Goal: Task Accomplishment & Management: Manage account settings

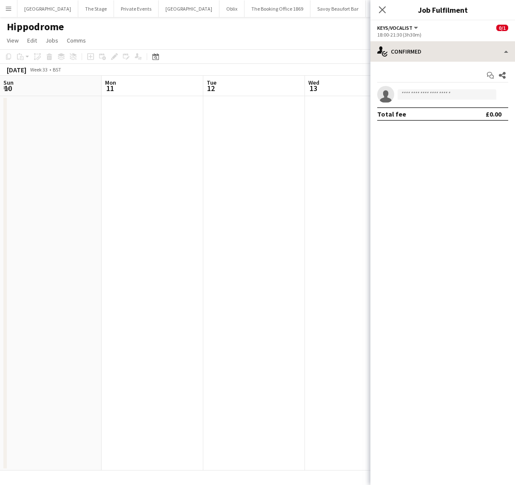
scroll to position [0, 249]
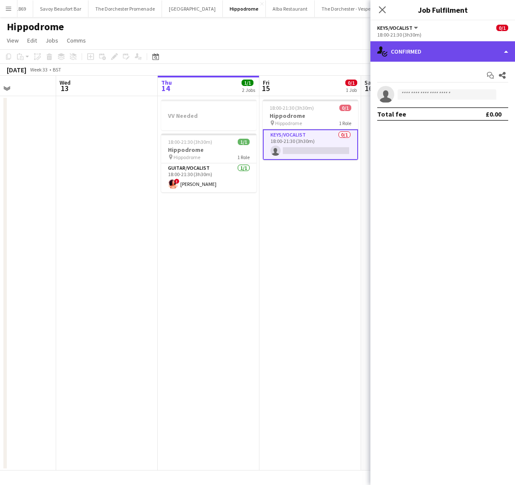
click at [462, 49] on div "single-neutral-actions-check-2 Confirmed" at bounding box center [442, 51] width 145 height 20
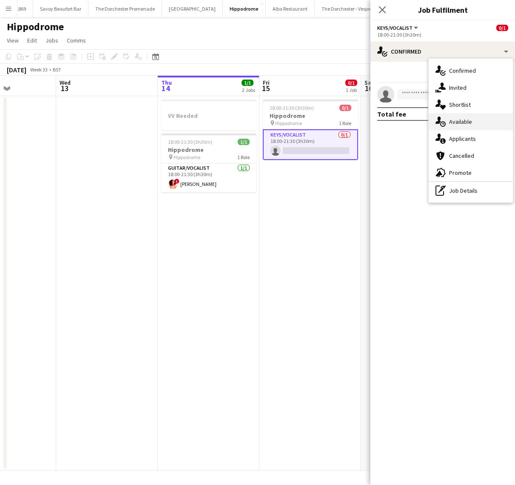
click at [458, 117] on div "single-neutral-actions-upload Available" at bounding box center [471, 121] width 84 height 17
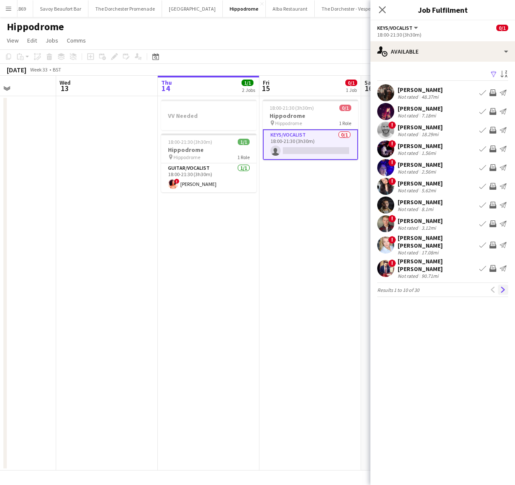
click at [501, 287] on app-icon "Next" at bounding box center [503, 290] width 6 height 6
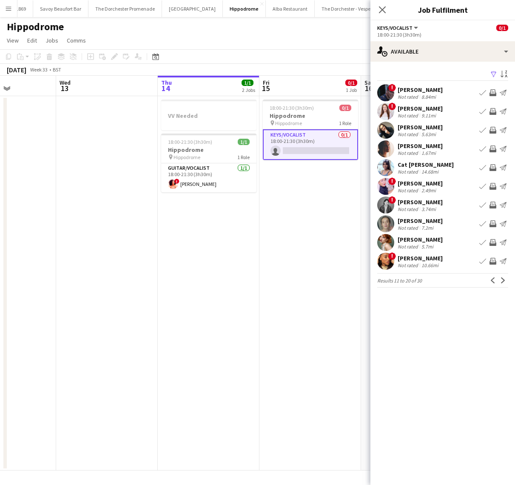
click at [501, 282] on app-icon "Next" at bounding box center [503, 280] width 6 height 6
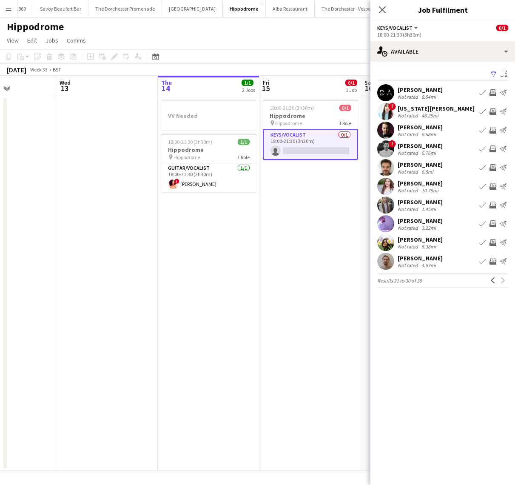
click at [298, 285] on app-date-cell "18:00-21:30 (3h30m) 0/1 Hippodrome pin Hippodrome 1 Role Keys/Vocalist 0/1 18:0…" at bounding box center [310, 283] width 102 height 374
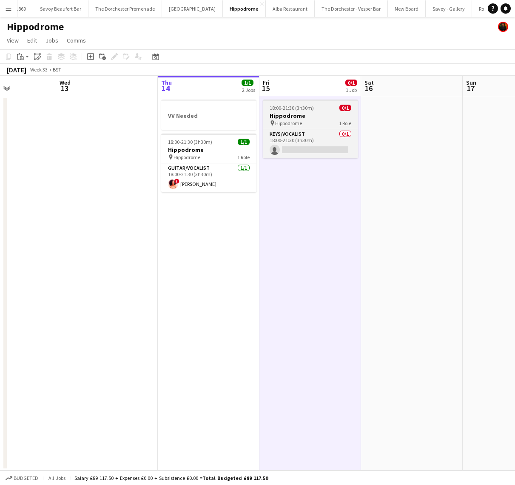
click at [326, 106] on div "18:00-21:30 (3h30m) 0/1" at bounding box center [310, 108] width 95 height 6
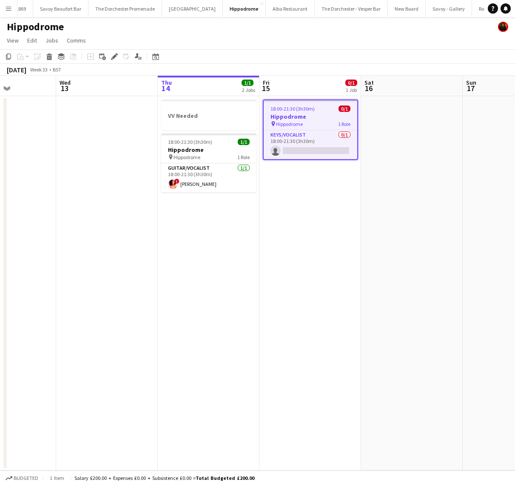
scroll to position [0, 249]
click at [113, 55] on icon "Edit" at bounding box center [114, 56] width 7 height 7
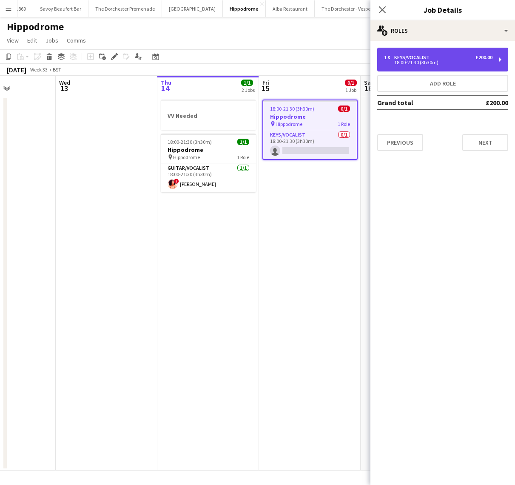
click at [452, 58] on div "1 x Keys/Vocalist £200.00" at bounding box center [438, 57] width 108 height 6
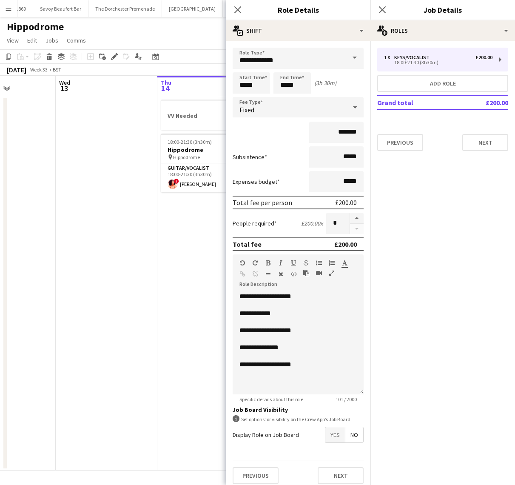
click at [355, 57] on span at bounding box center [355, 58] width 18 height 20
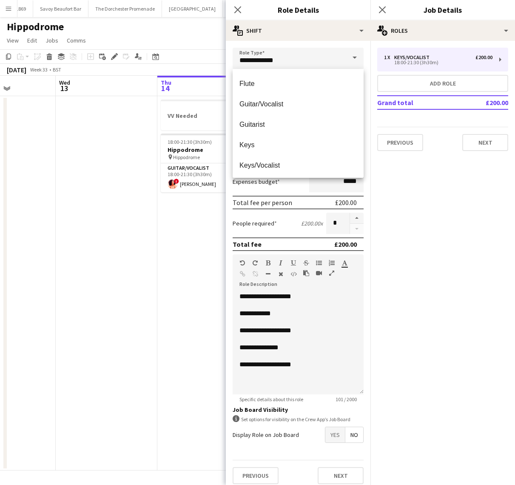
scroll to position [131, 0]
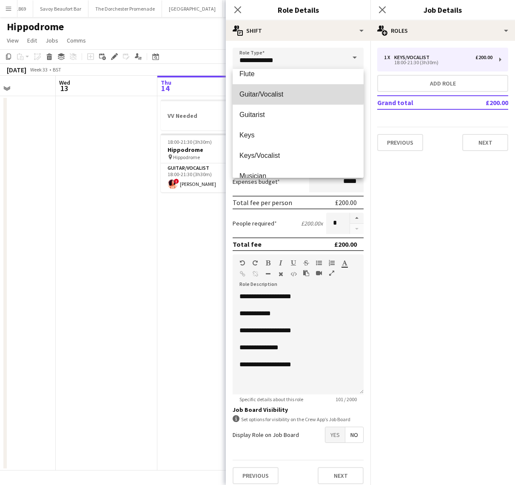
click at [286, 92] on span "Guitar/Vocalist" at bounding box center [297, 94] width 117 height 8
type input "**********"
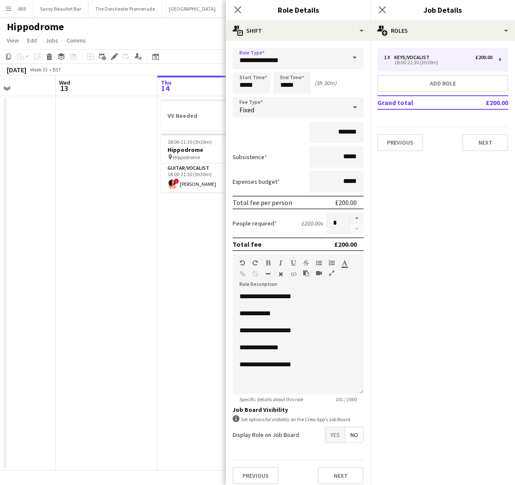
click at [196, 238] on app-date-cell "VV Needed 18:00-21:30 (3h30m) 1/1 Hippodrome pin Hippodrome 1 Role Guitar/Vocal…" at bounding box center [208, 283] width 102 height 374
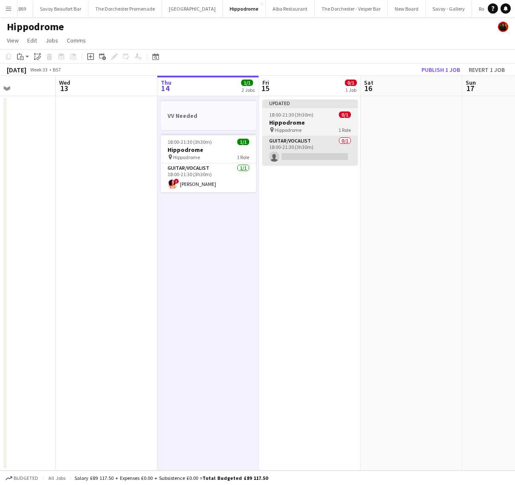
click at [312, 159] on app-card-role "Guitar/Vocalist 0/1 18:00-21:30 (3h30m) single-neutral-actions" at bounding box center [309, 150] width 95 height 29
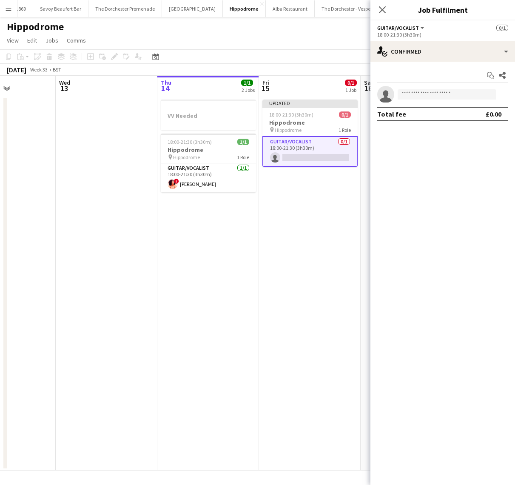
click at [447, 62] on div "Start chat Share single-neutral-actions Total fee £0.00" at bounding box center [442, 95] width 145 height 66
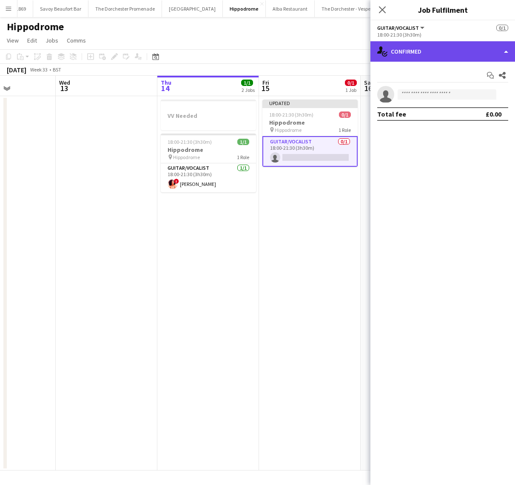
click at [448, 52] on div "single-neutral-actions-check-2 Confirmed" at bounding box center [442, 51] width 145 height 20
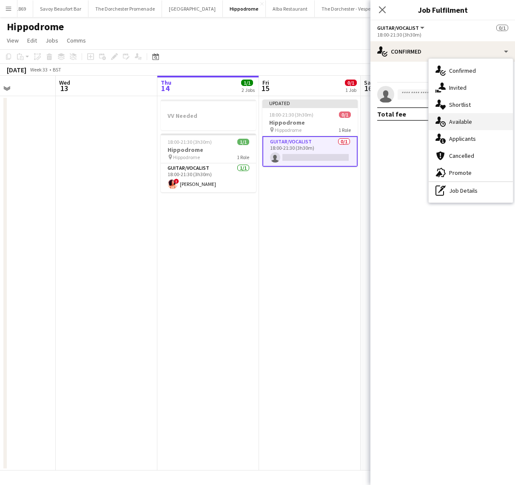
click at [459, 113] on div "single-neutral-actions-check-2 Confirmed single-neutral-actions-share-1 Invited…" at bounding box center [471, 131] width 84 height 144
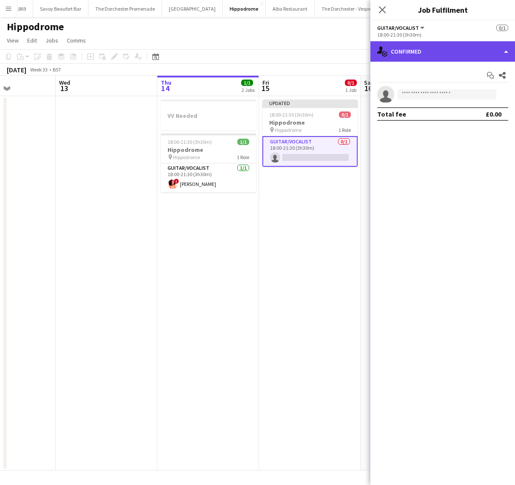
click at [449, 61] on div "single-neutral-actions-check-2 Confirmed" at bounding box center [442, 51] width 145 height 20
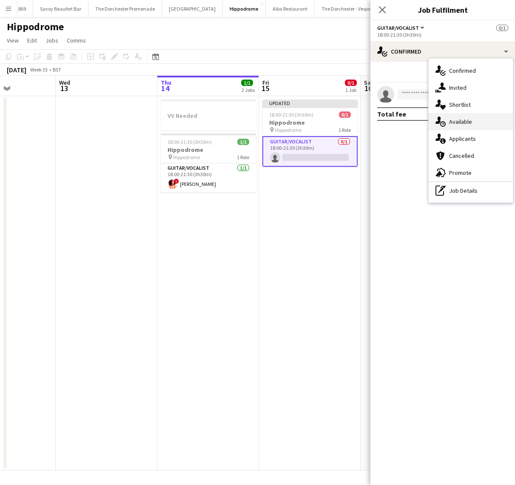
click at [456, 126] on div "single-neutral-actions-upload Available" at bounding box center [471, 121] width 84 height 17
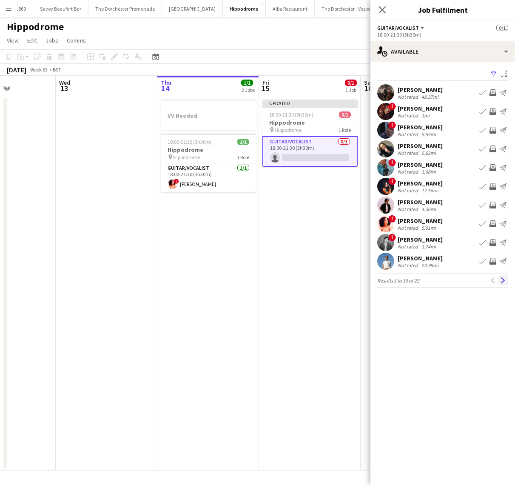
click at [500, 280] on app-icon "Next" at bounding box center [503, 280] width 6 height 6
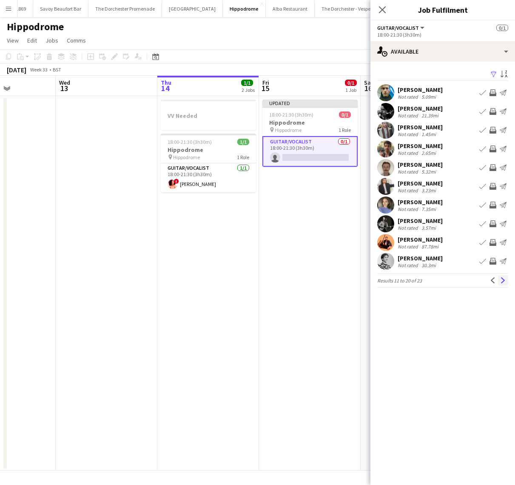
click at [499, 283] on button "Next" at bounding box center [503, 280] width 10 height 10
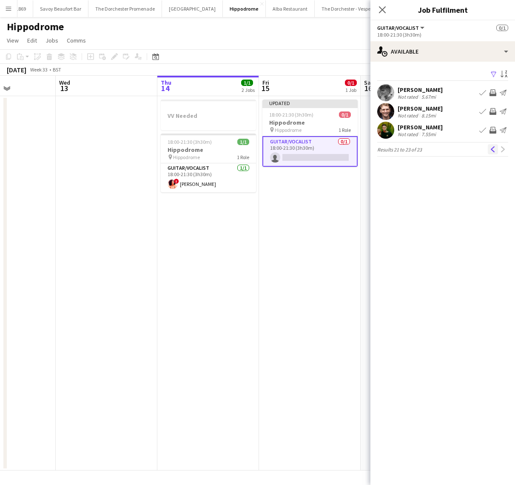
click at [492, 151] on app-icon "Previous" at bounding box center [493, 149] width 6 height 6
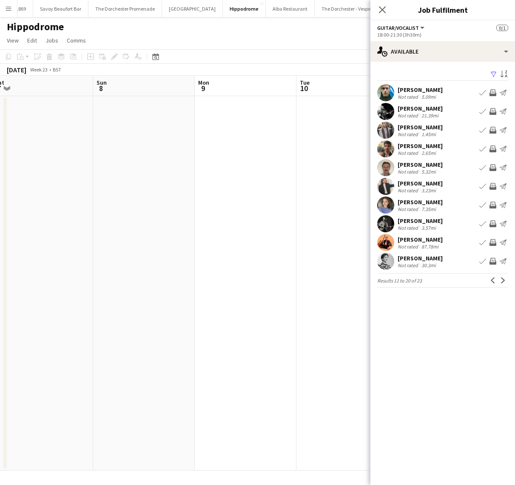
scroll to position [0, 265]
click at [504, 286] on app-pager "Results 11 to 20 of 23 Previous Next" at bounding box center [442, 280] width 131 height 14
click at [504, 283] on app-icon "Next" at bounding box center [503, 280] width 6 height 6
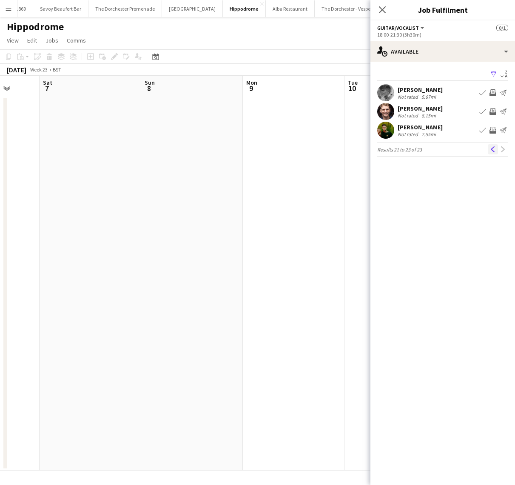
click at [495, 148] on app-icon "Previous" at bounding box center [493, 149] width 6 height 6
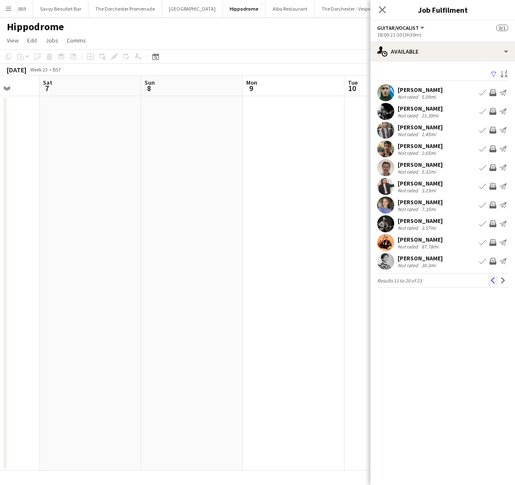
click at [492, 282] on app-icon "Previous" at bounding box center [493, 280] width 6 height 6
